Goal: Transaction & Acquisition: Purchase product/service

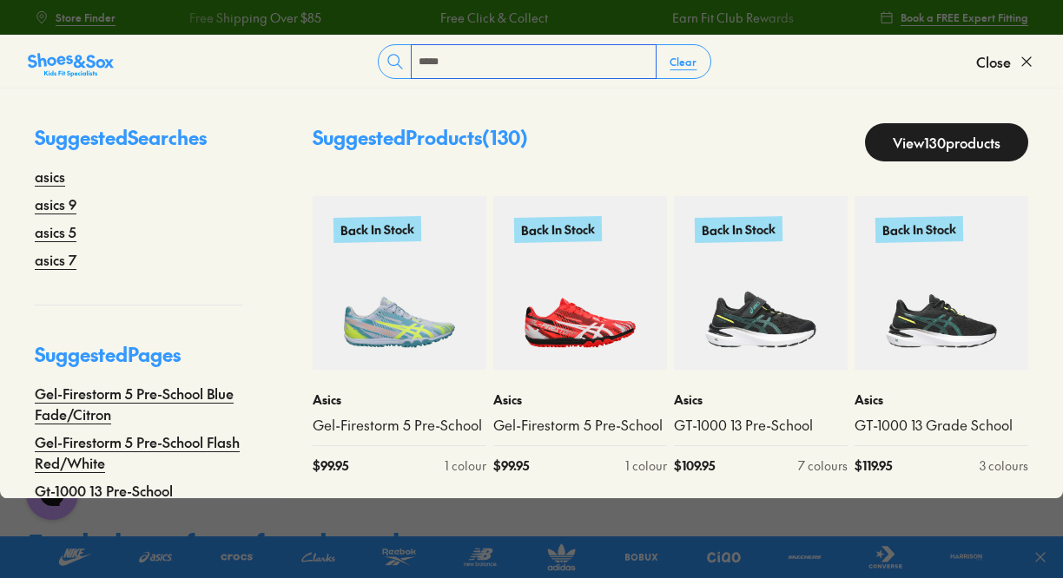
type input "*****"
click at [392, 67] on icon at bounding box center [394, 61] width 17 height 17
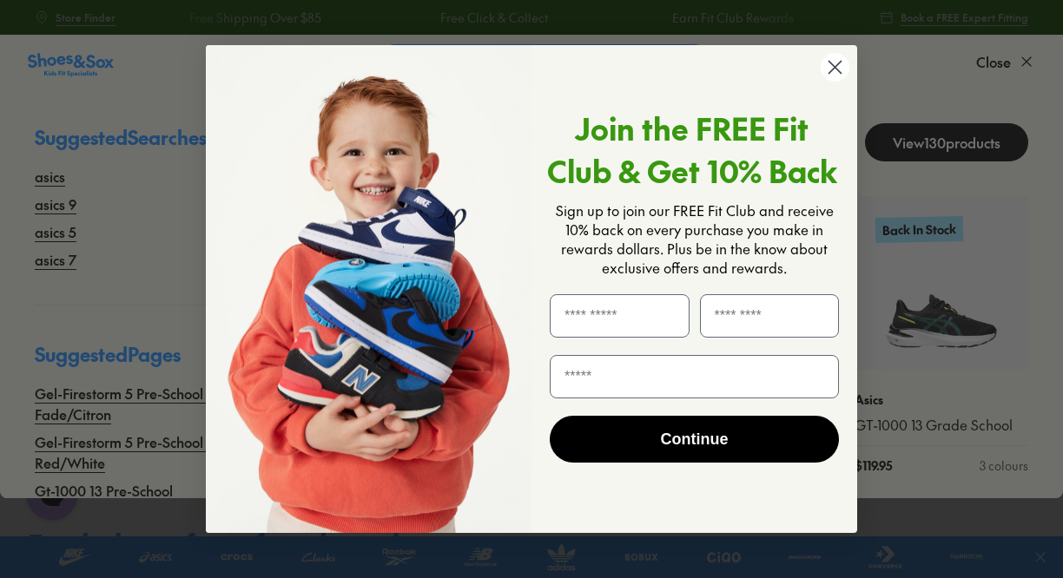
click at [45, 174] on div "Close dialog Join the FREE Fit Club & Get 10% Back Sign up to join our FREE Fit…" at bounding box center [531, 289] width 1063 height 578
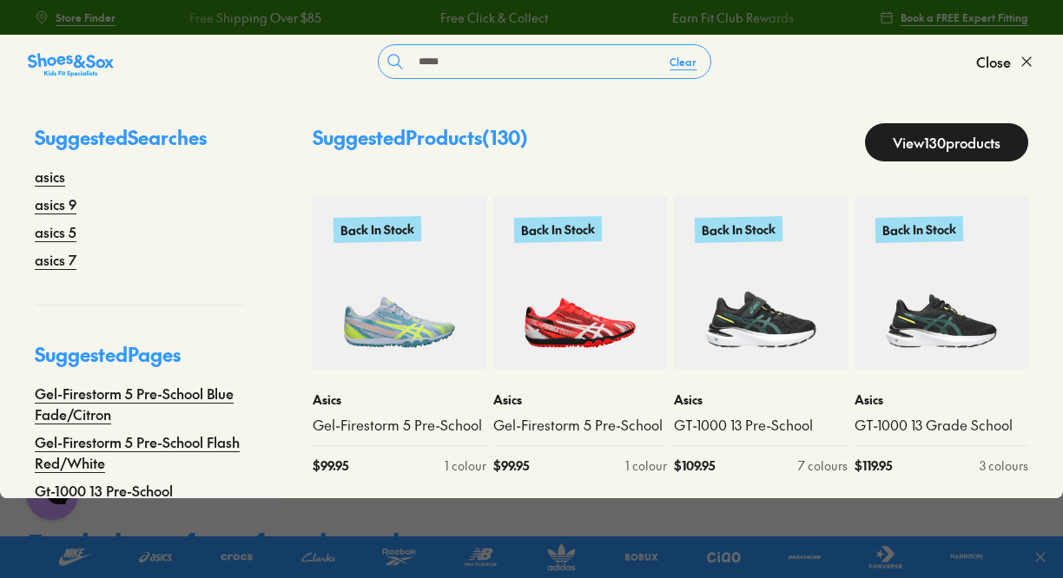
click at [918, 140] on link "View 130 products" at bounding box center [946, 142] width 163 height 38
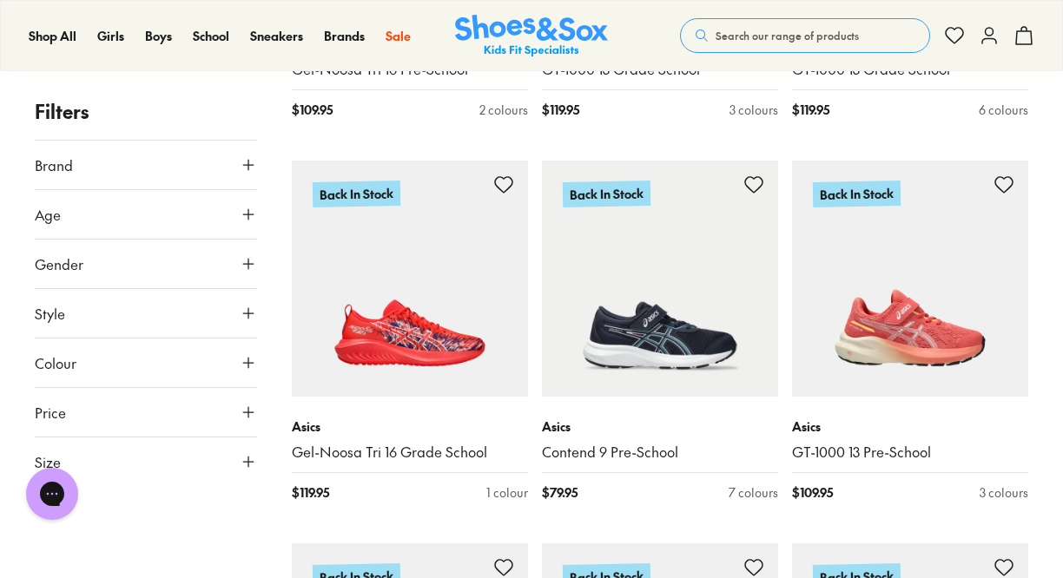
scroll to position [4047, 0]
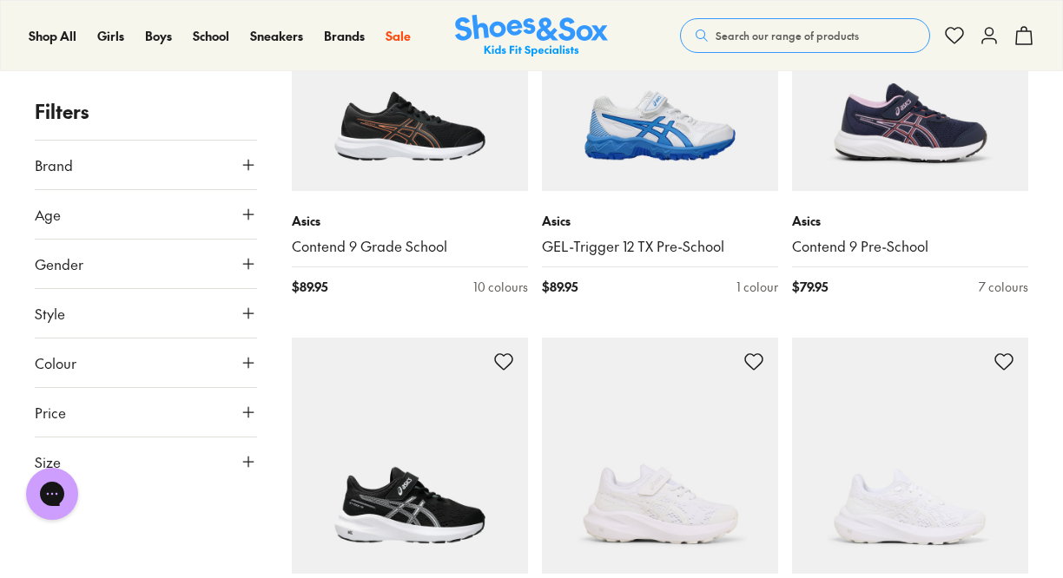
scroll to position [9612, 0]
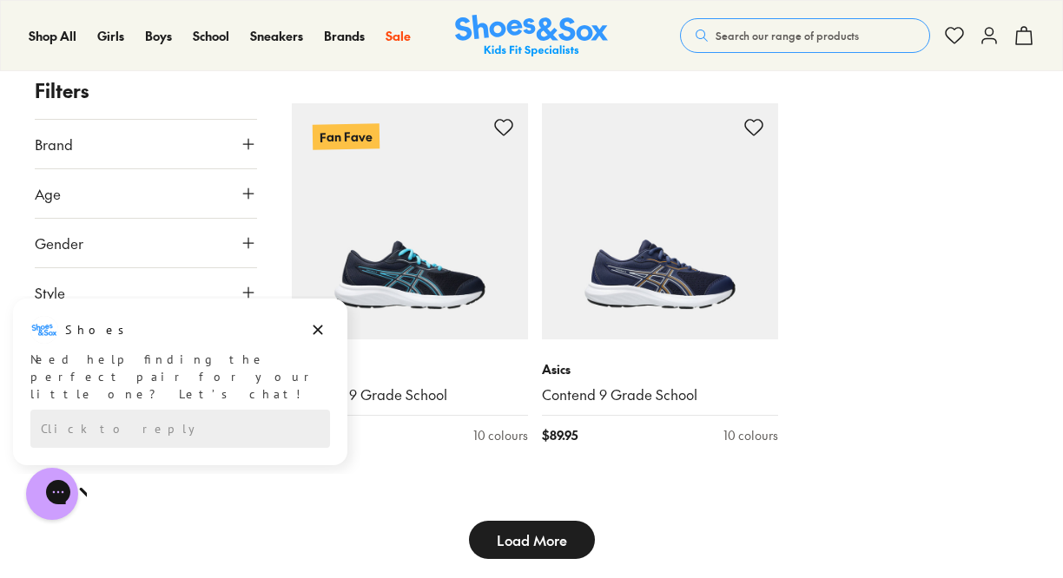
scroll to position [10118, 0]
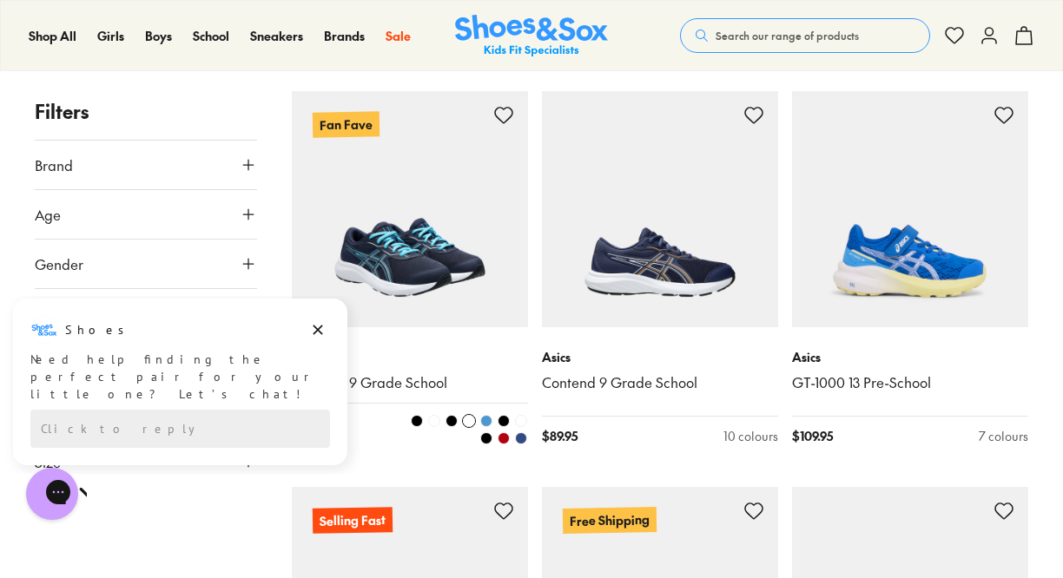
click at [411, 255] on img at bounding box center [410, 209] width 236 height 236
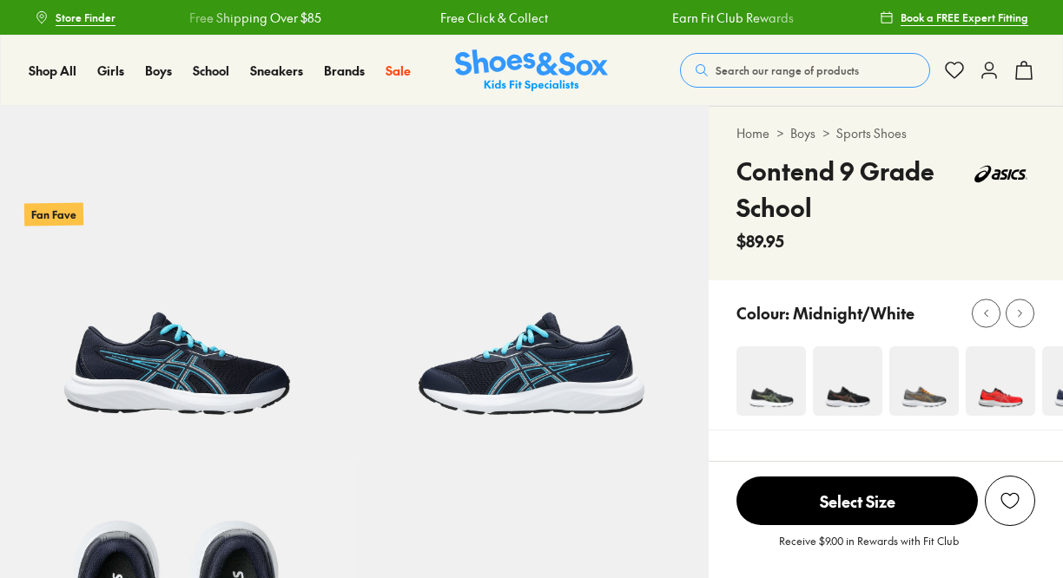
select select "*"
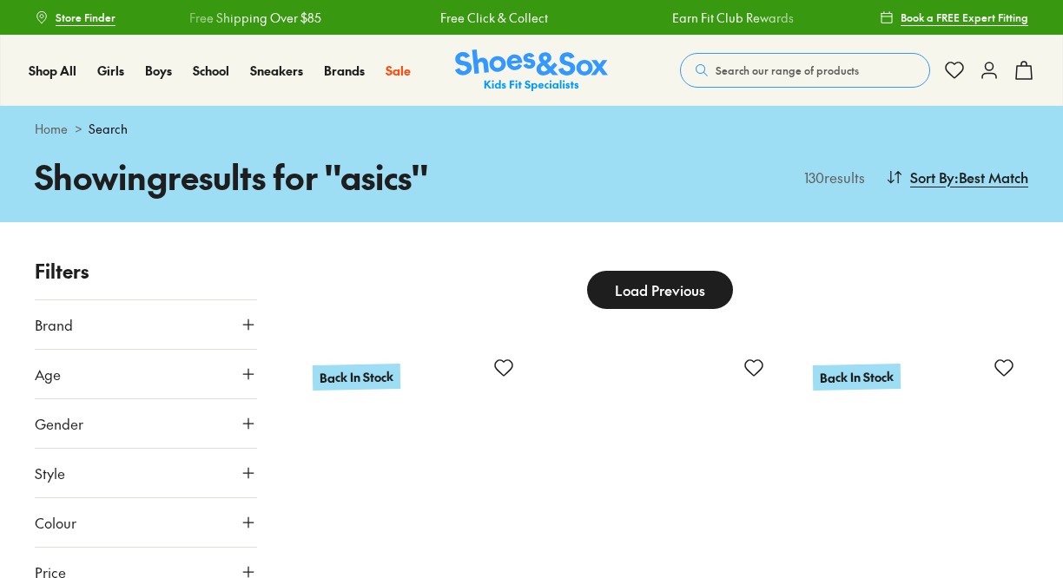
scroll to position [4755, 0]
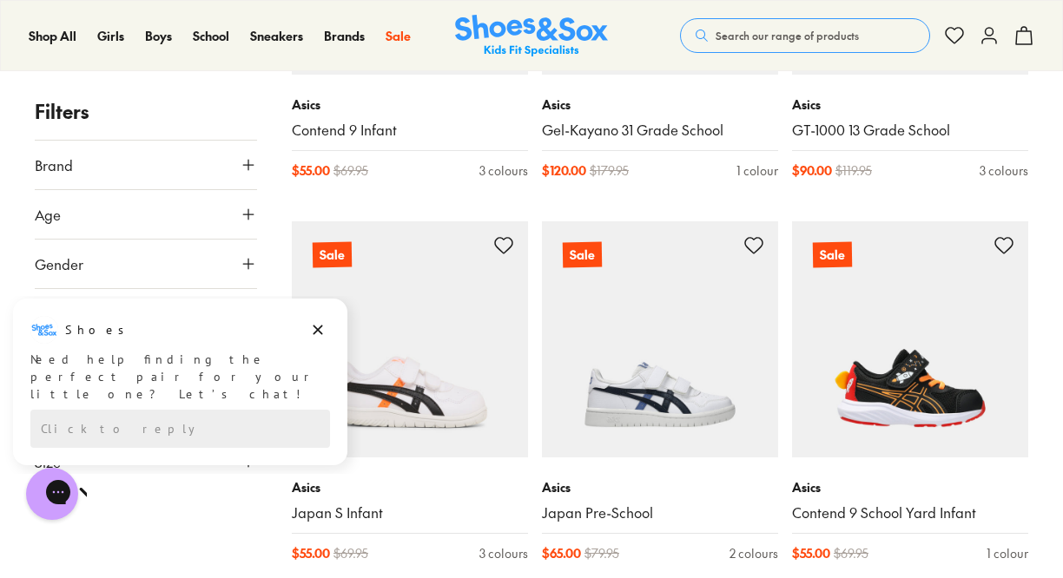
scroll to position [9815, 0]
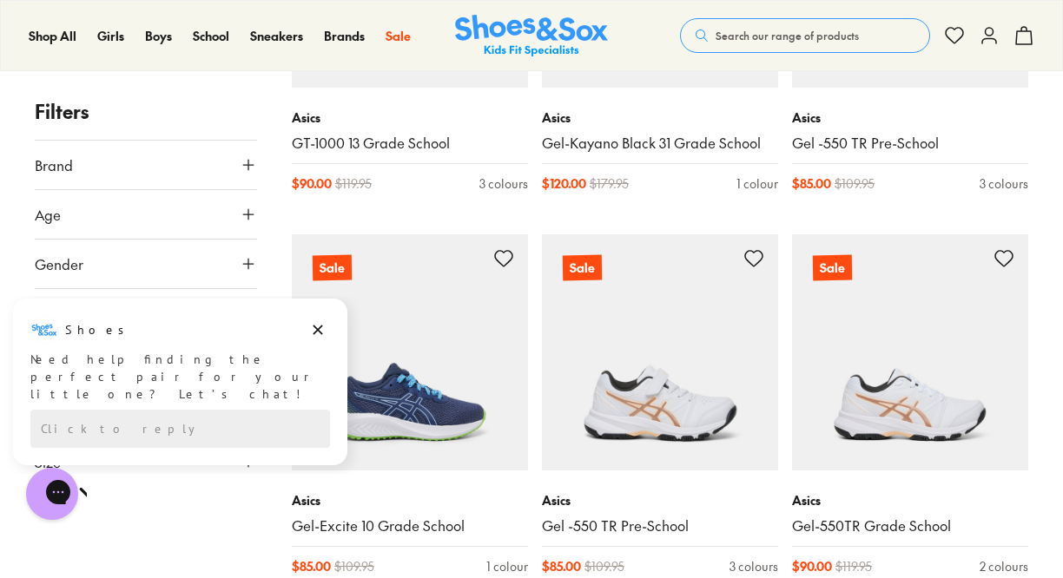
scroll to position [11332, 0]
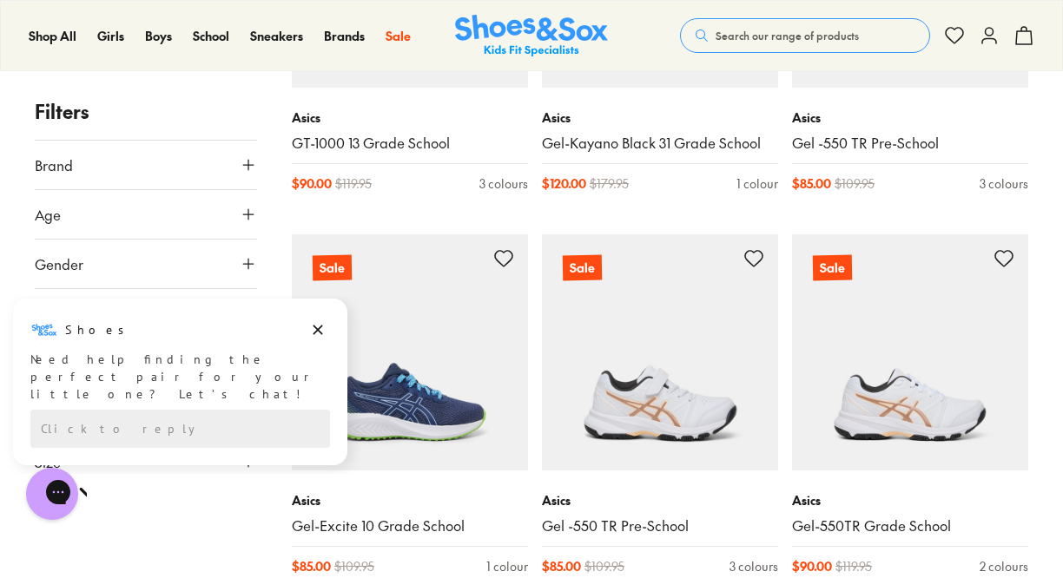
scroll to position [10320, 0]
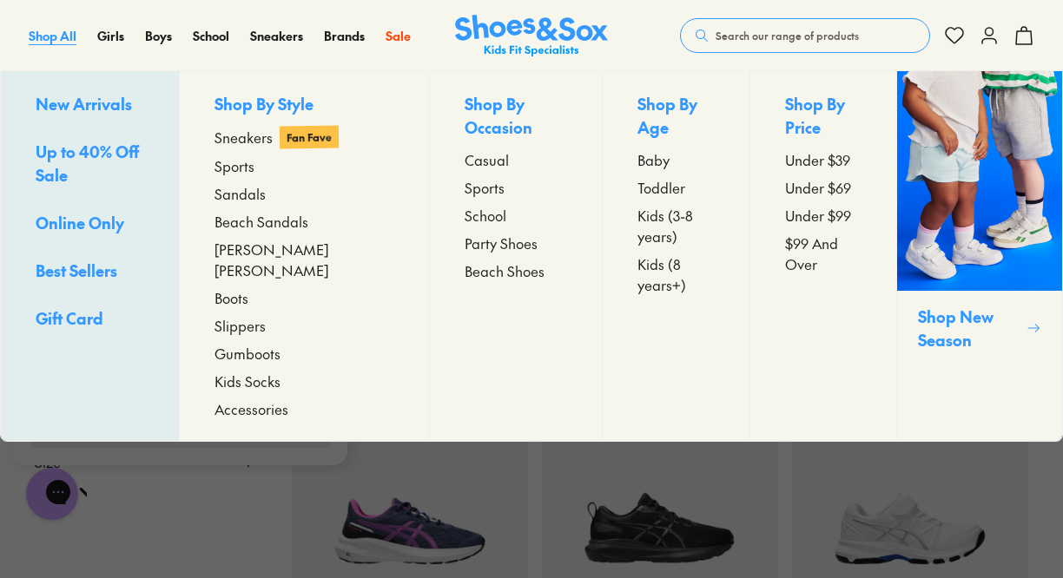
click at [35, 30] on span "Shop All" at bounding box center [53, 35] width 48 height 17
